Goal: Communication & Community: Answer question/provide support

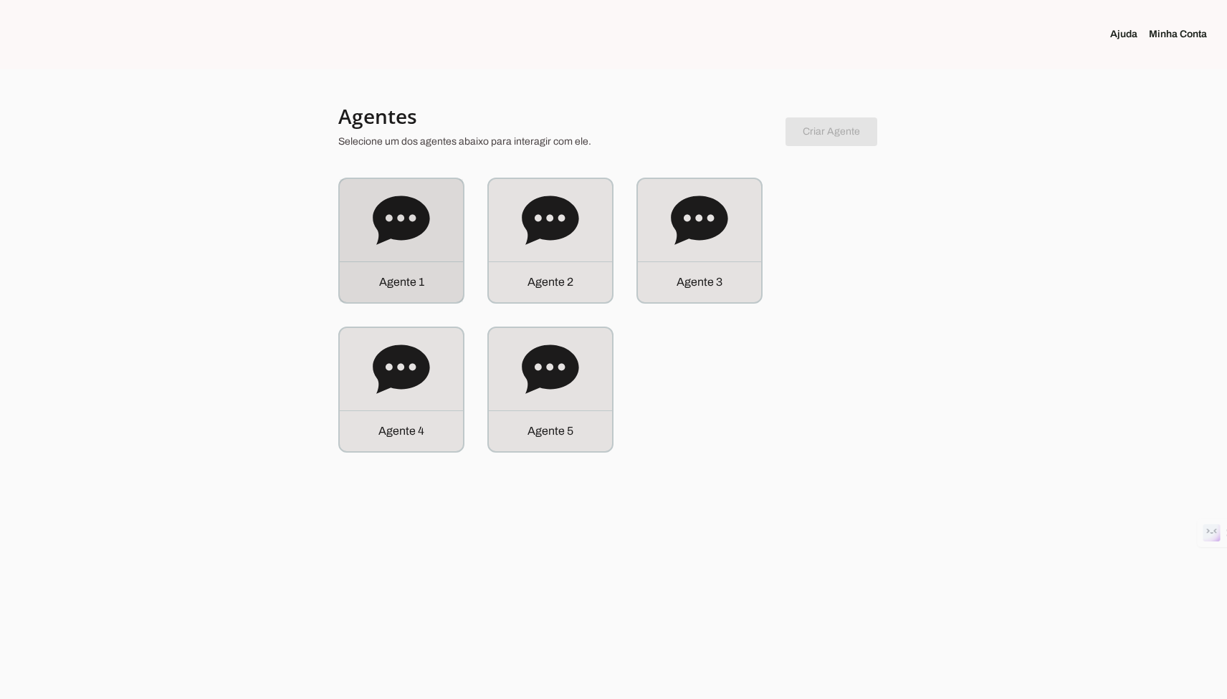
click at [387, 241] on icon at bounding box center [401, 220] width 57 height 57
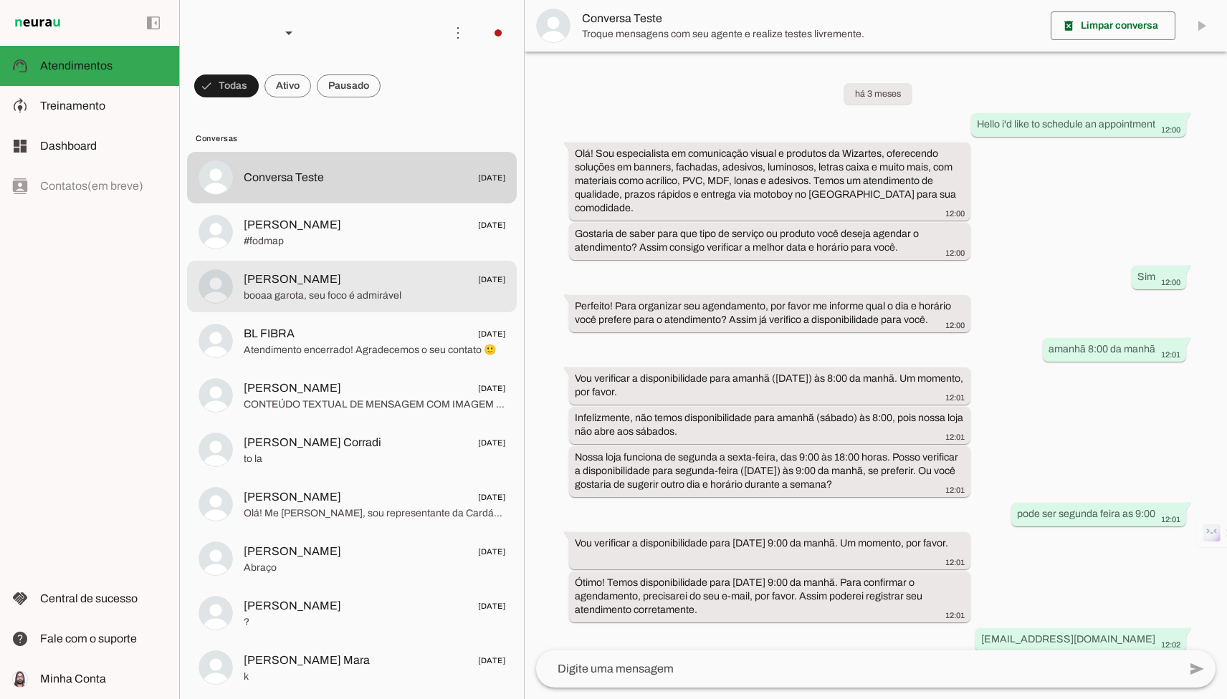
scroll to position [201, 0]
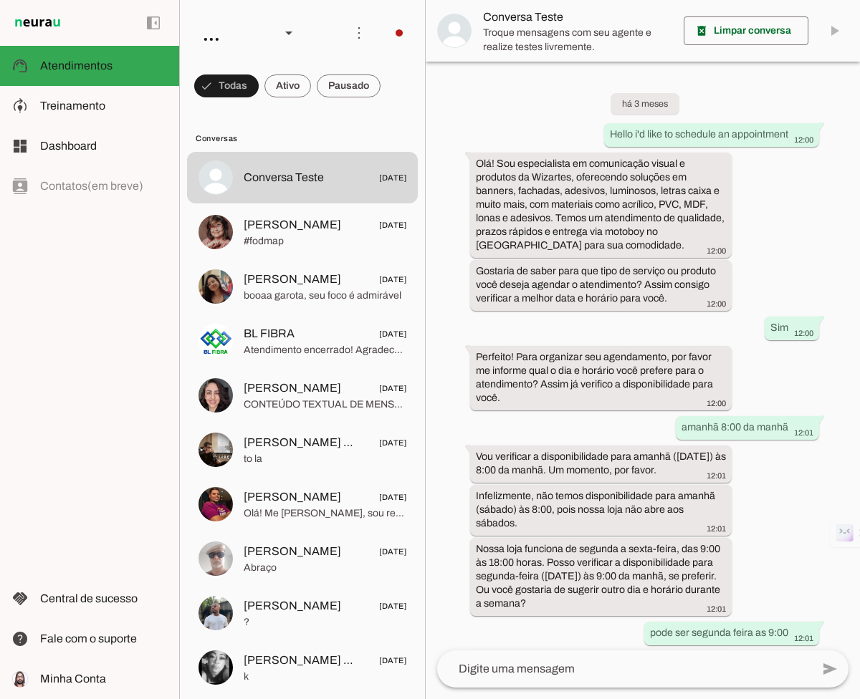
scroll to position [415, 0]
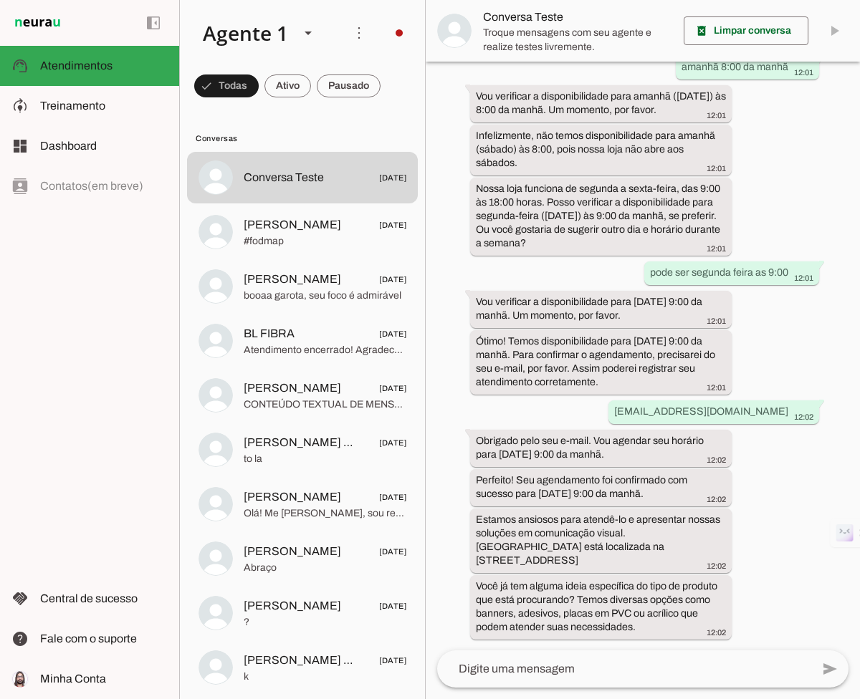
click at [800, 214] on div "há 3 meses Hello i'd like to schedule an appointment 12:00 Olá! Sou especialist…" at bounding box center [643, 356] width 434 height 589
